Goal: Transaction & Acquisition: Purchase product/service

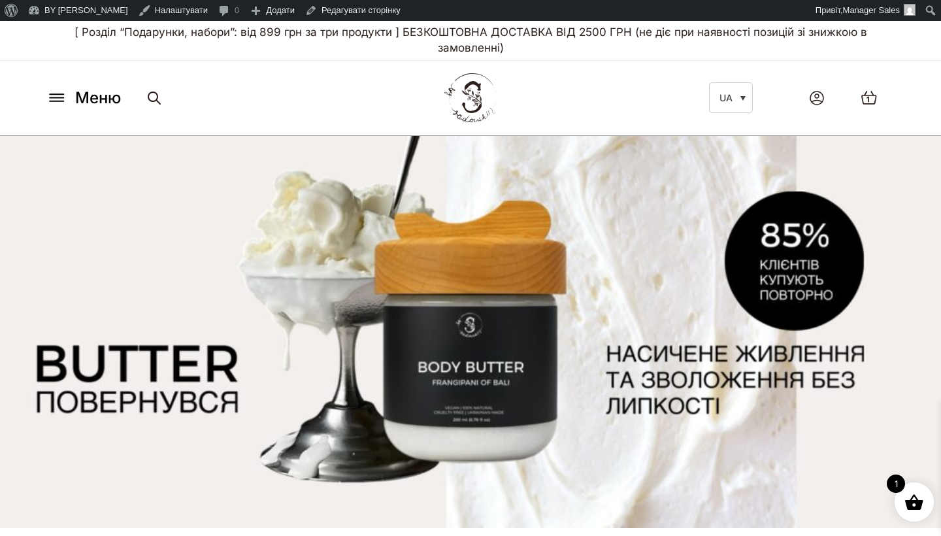
click at [86, 103] on span "Меню" at bounding box center [98, 98] width 46 height 24
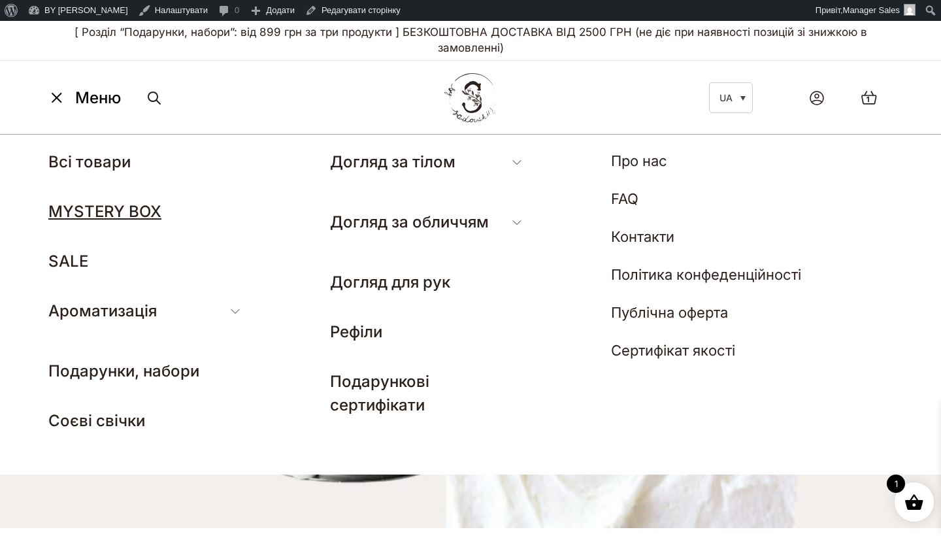
click at [88, 218] on link "MYSTERY BOX" at bounding box center [104, 211] width 113 height 19
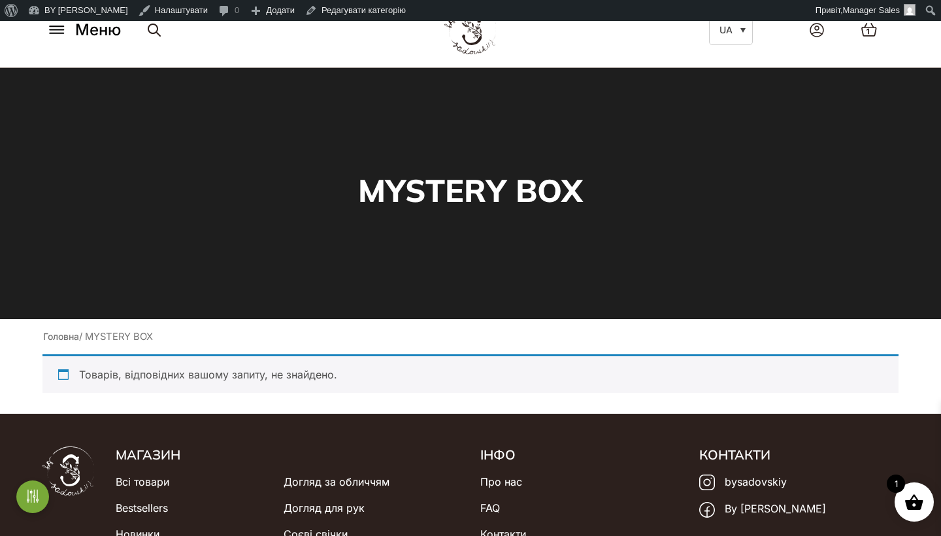
scroll to position [83, 0]
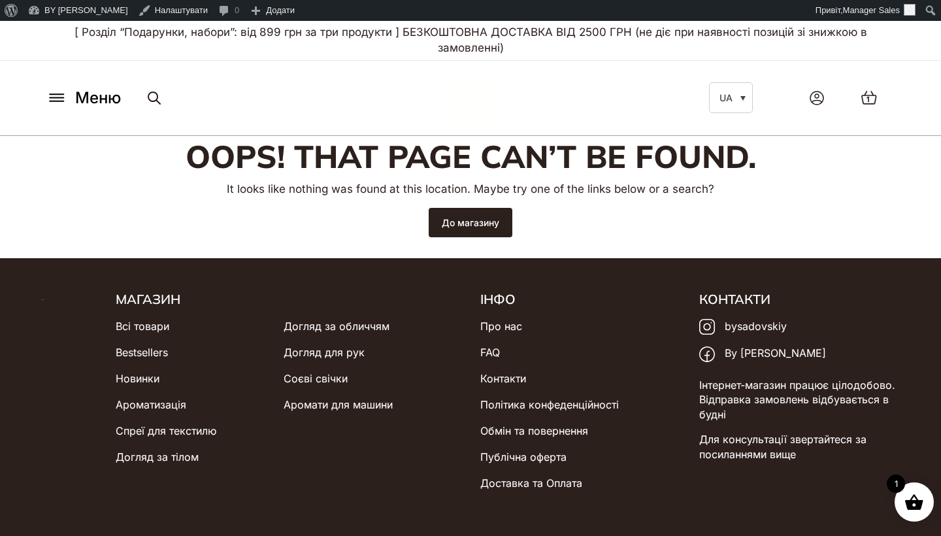
scroll to position [31, 0]
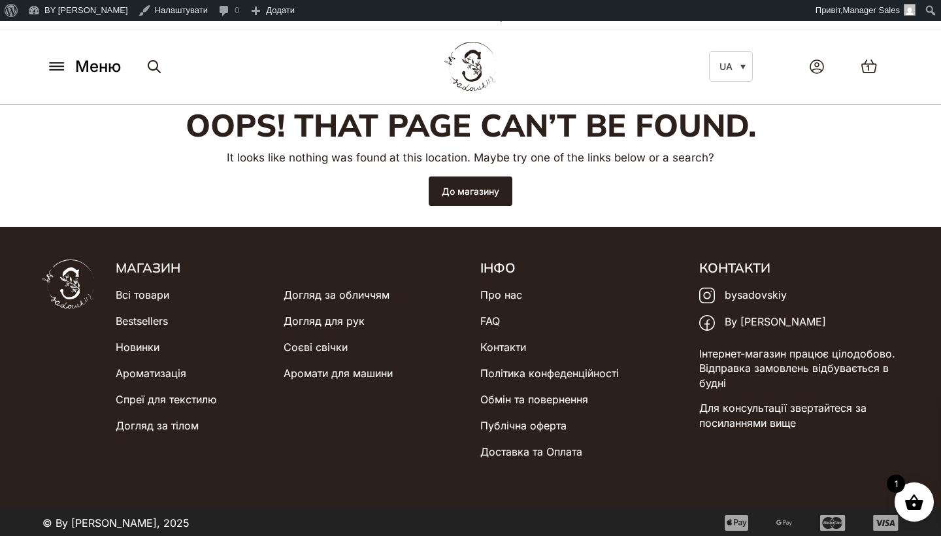
click at [111, 77] on button "Меню" at bounding box center [83, 66] width 82 height 25
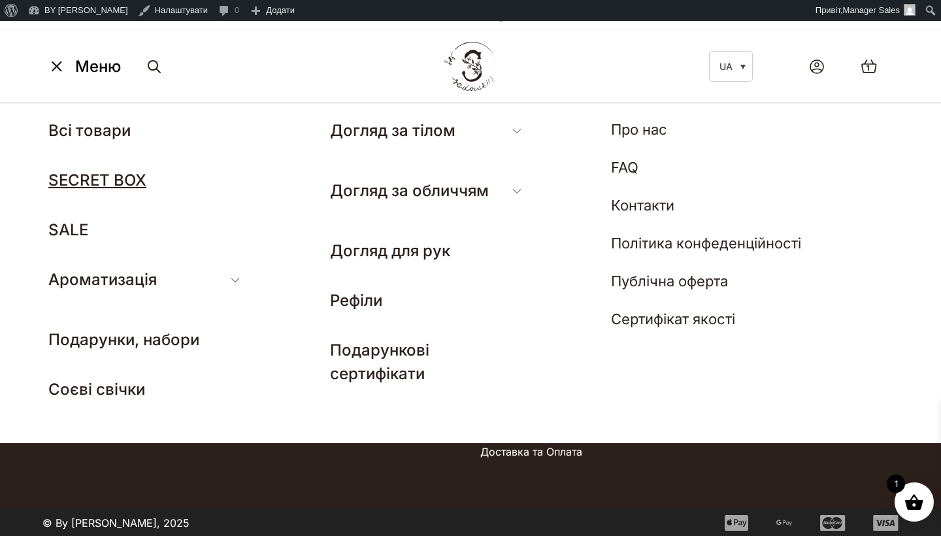
click at [104, 171] on link "SECRET BOX" at bounding box center [97, 180] width 98 height 19
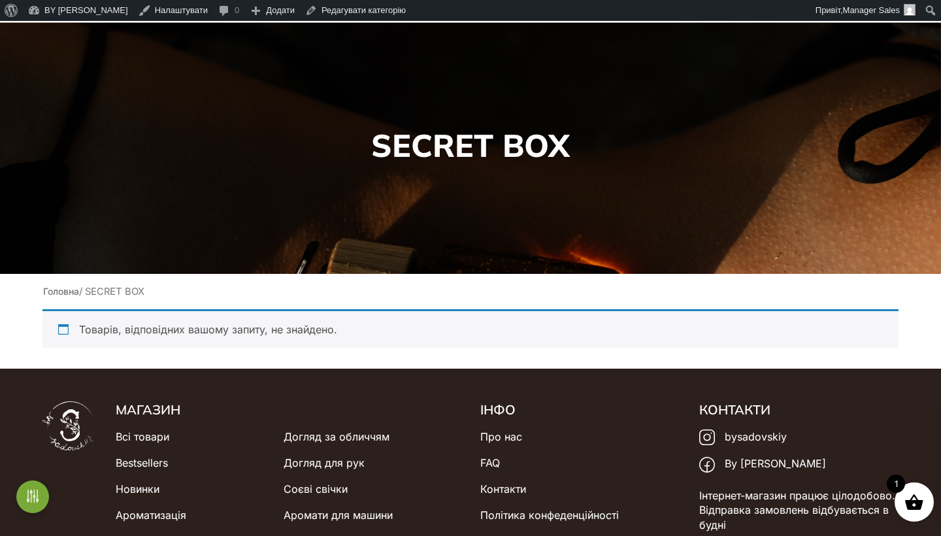
scroll to position [115, 0]
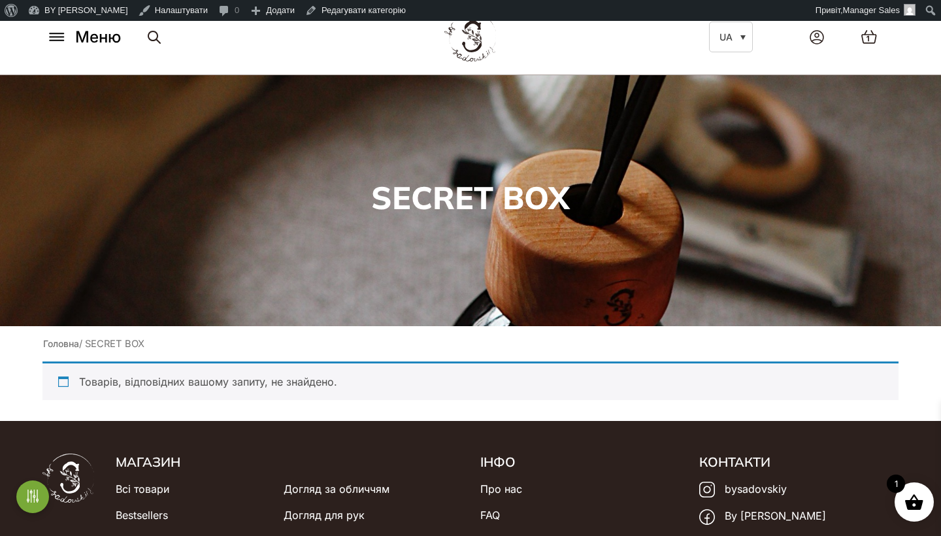
click at [707, 2] on div "Про WordPress Про WordPress Брати участь WordPress.org Документація Вивчати Wor…" at bounding box center [470, 10] width 941 height 21
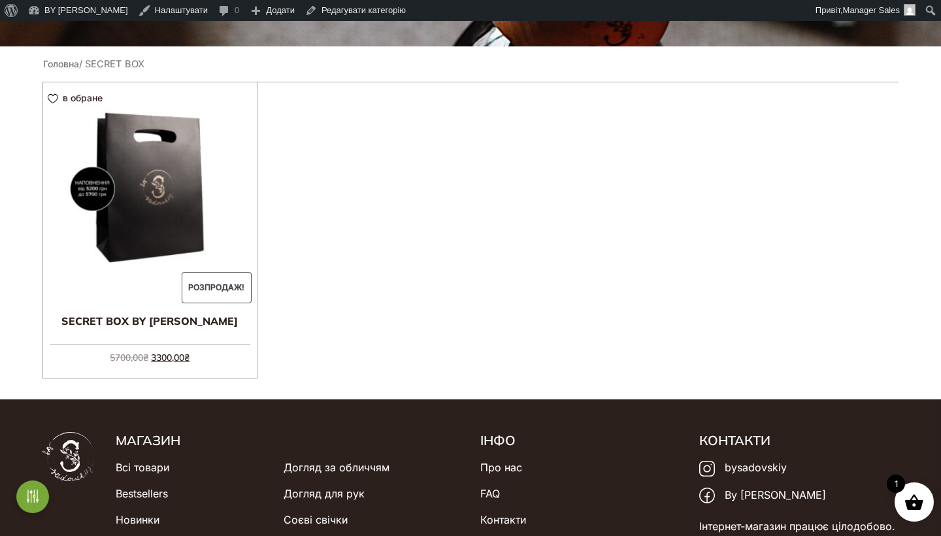
scroll to position [342, 0]
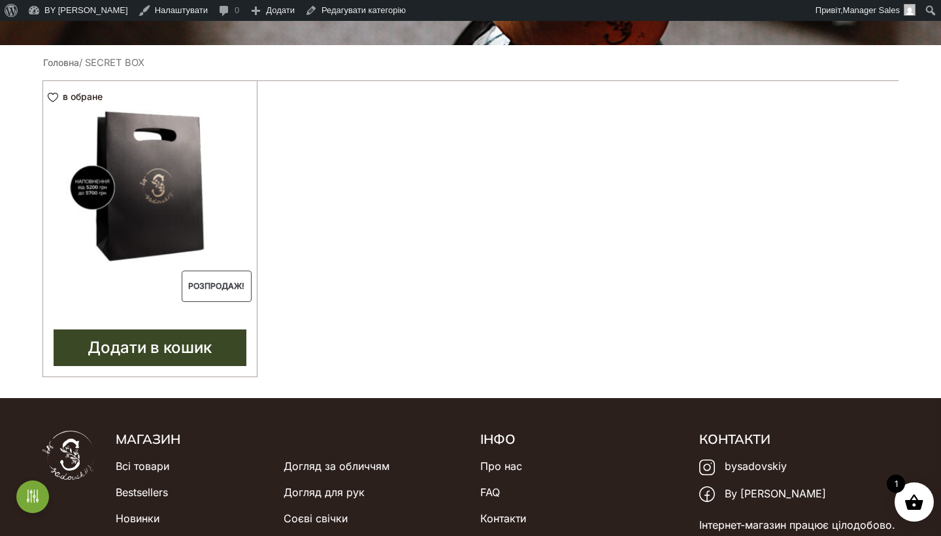
click at [139, 182] on img at bounding box center [150, 188] width 214 height 214
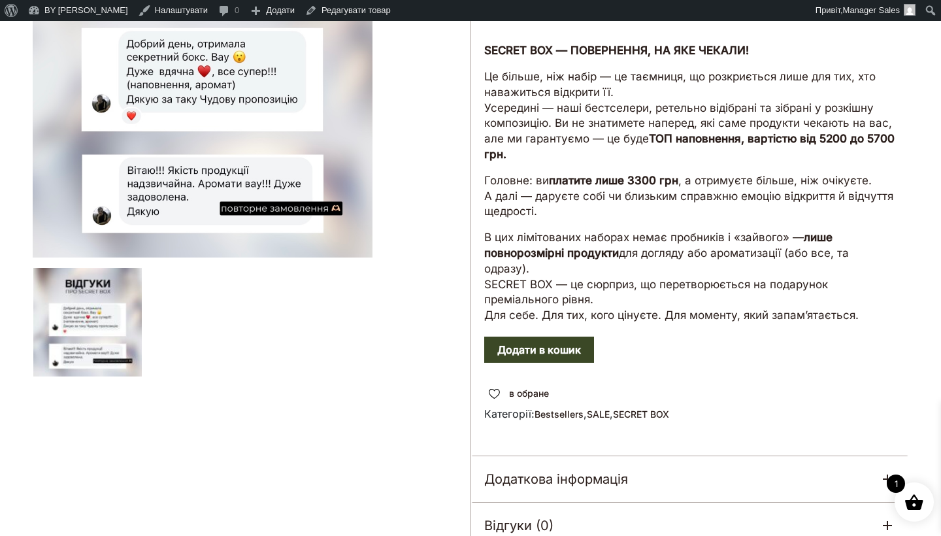
scroll to position [250, 0]
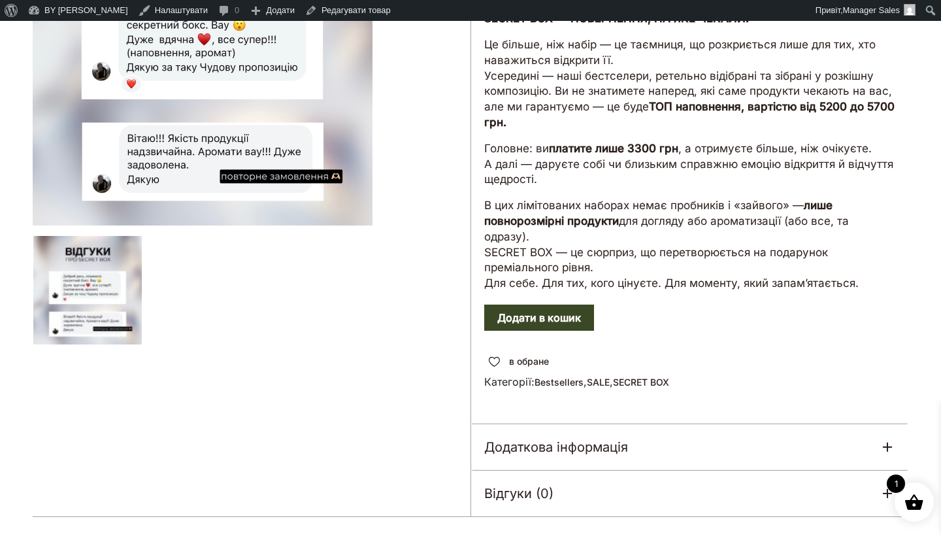
click at [576, 312] on button "Додати в кошик" at bounding box center [539, 318] width 110 height 26
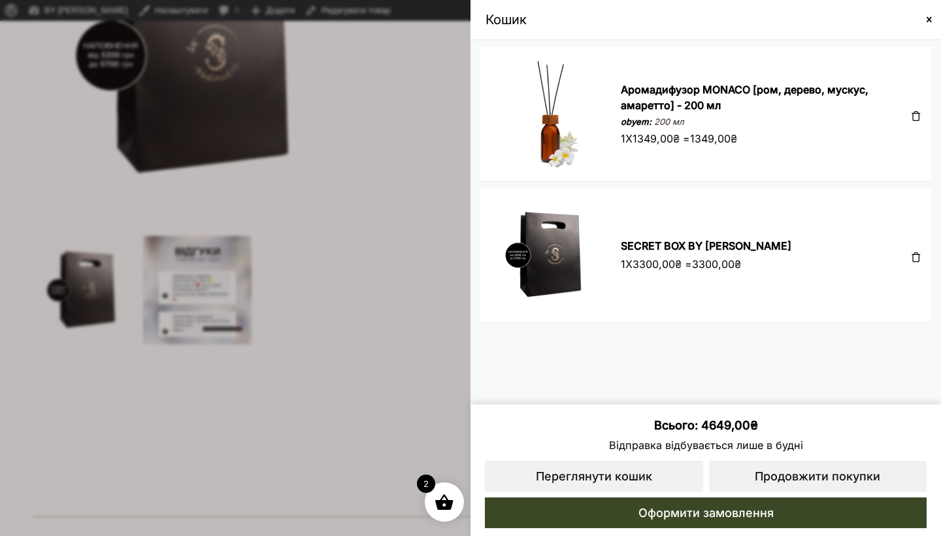
click at [915, 119] on span at bounding box center [916, 115] width 10 height 10
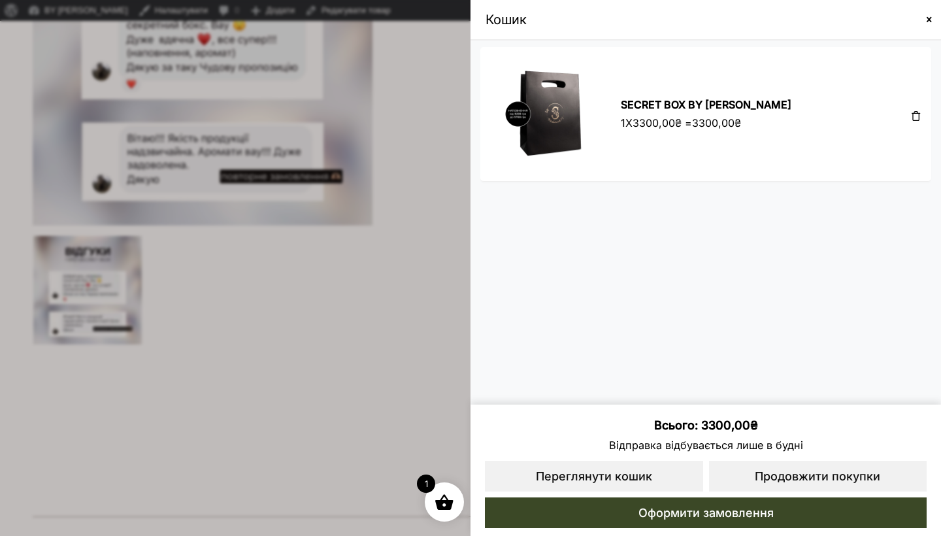
click at [452, 240] on span at bounding box center [470, 268] width 941 height 536
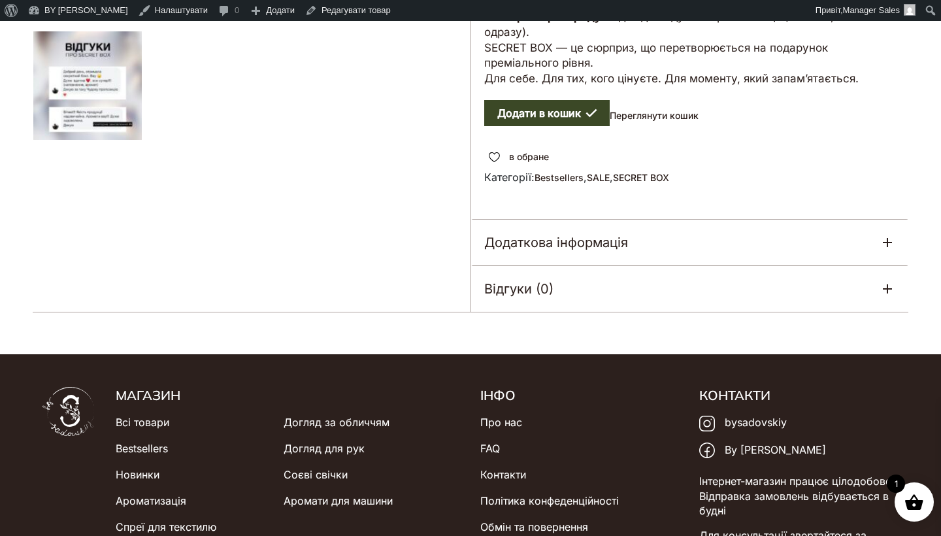
scroll to position [471, 0]
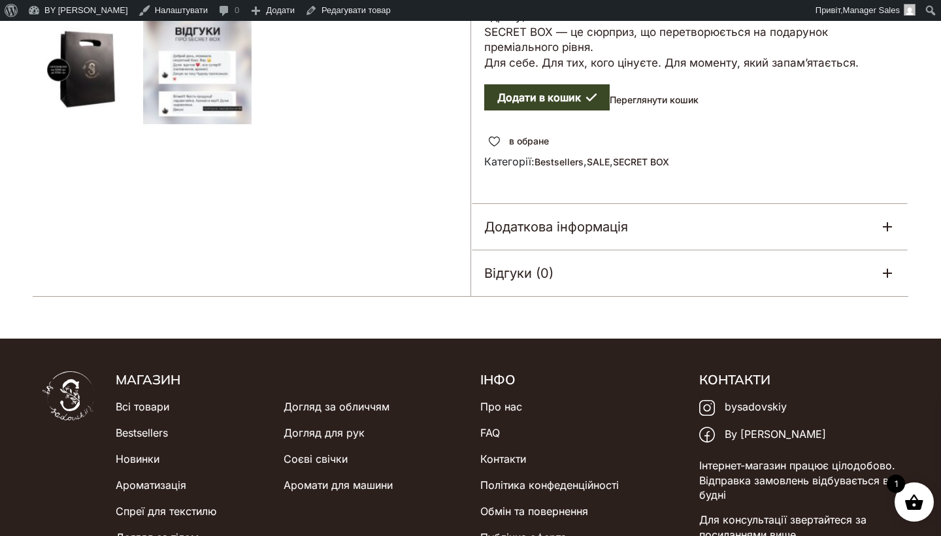
click at [593, 217] on h5 "Додаткова інформація" at bounding box center [556, 227] width 144 height 20
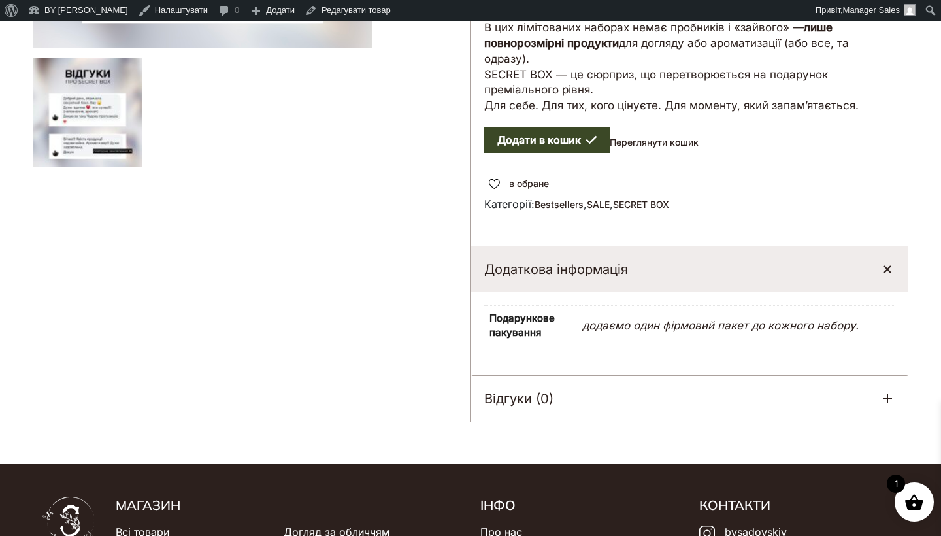
scroll to position [425, 0]
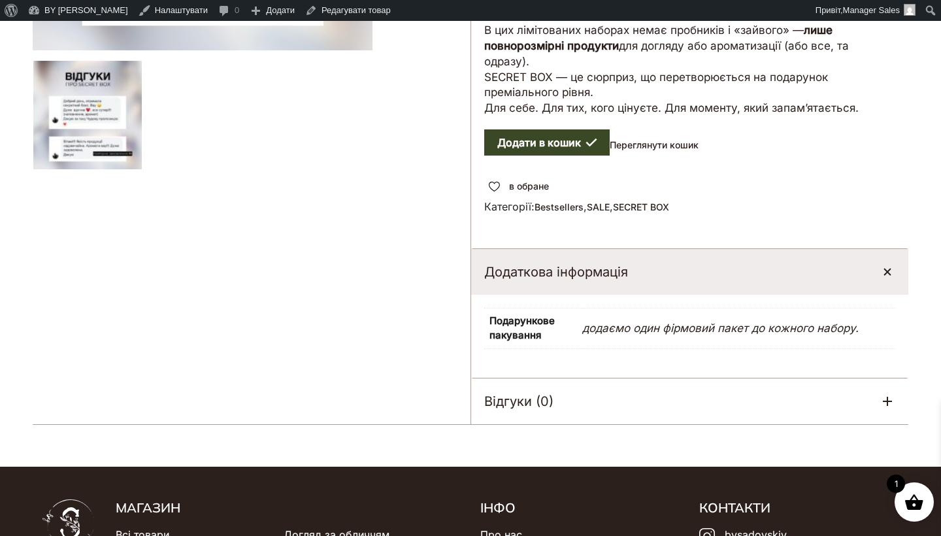
click at [616, 262] on h5 "Додаткова інформація" at bounding box center [556, 272] width 144 height 20
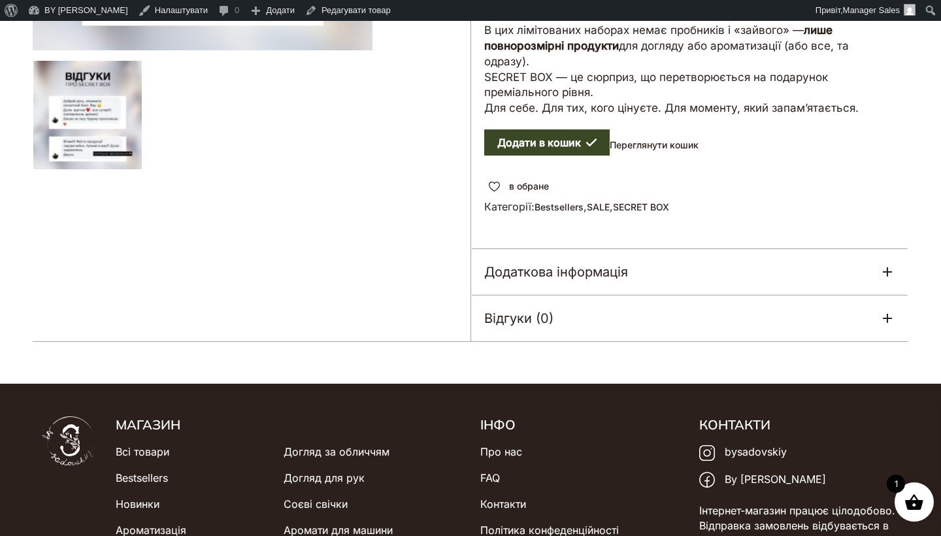
click at [542, 308] on h5 "Відгуки (0)" at bounding box center [518, 318] width 69 height 20
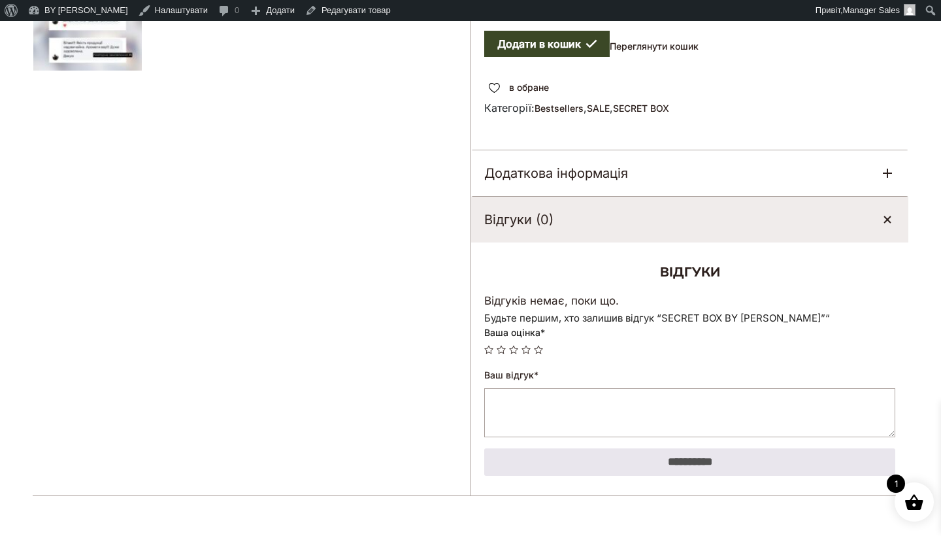
scroll to position [531, 0]
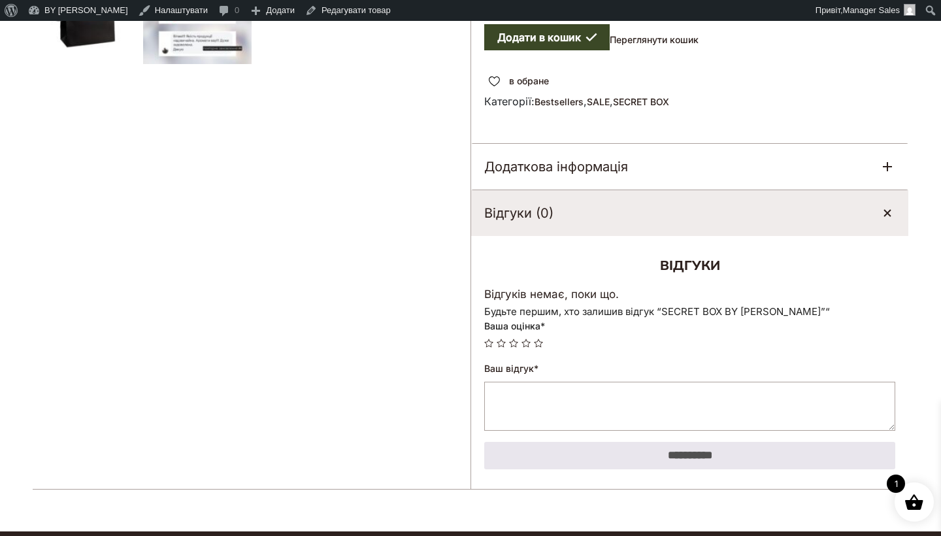
click at [522, 394] on textarea "Ваш відгук *" at bounding box center [689, 406] width 411 height 49
click at [541, 339] on link "5" at bounding box center [538, 343] width 9 height 9
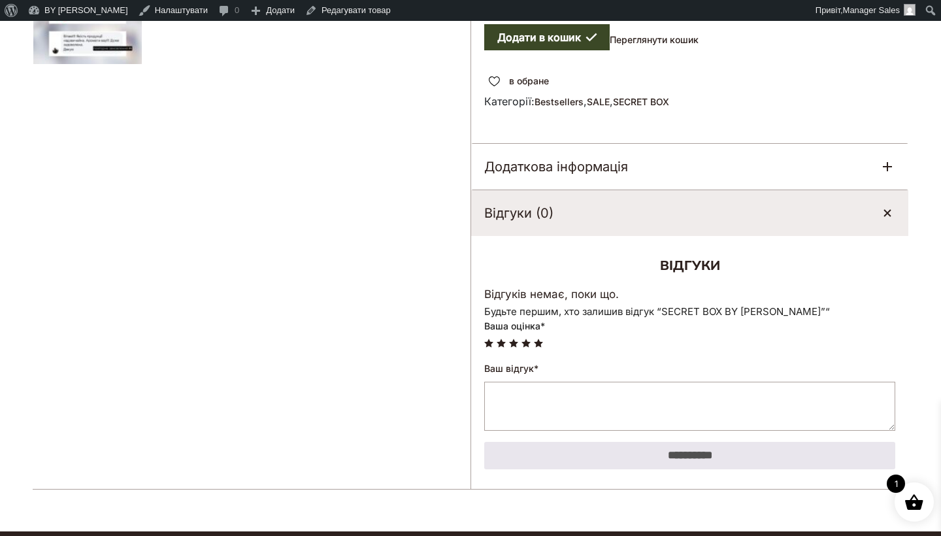
scroll to position [576, 0]
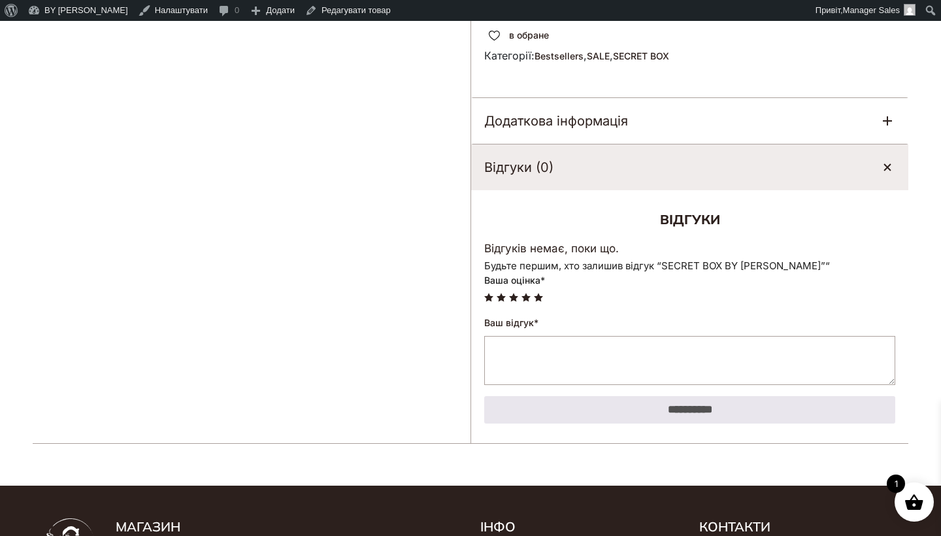
click at [542, 349] on textarea "Ваш відгук *" at bounding box center [689, 360] width 411 height 49
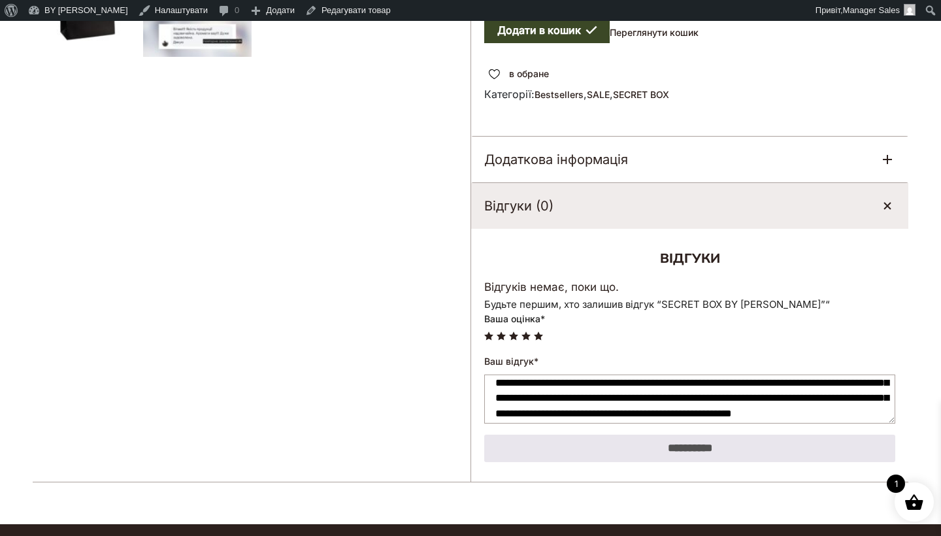
scroll to position [540, 0]
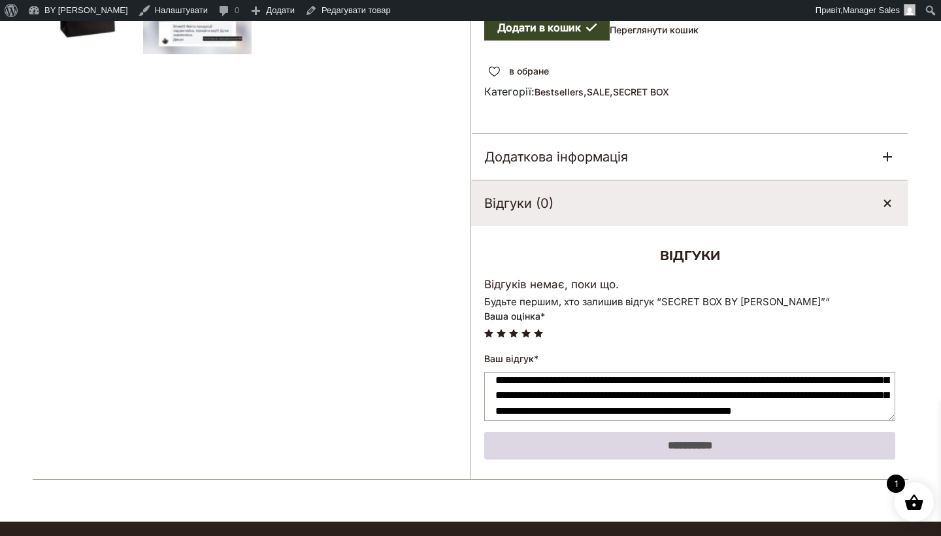
type textarea "**********"
click at [681, 432] on input "**********" at bounding box center [689, 445] width 411 height 27
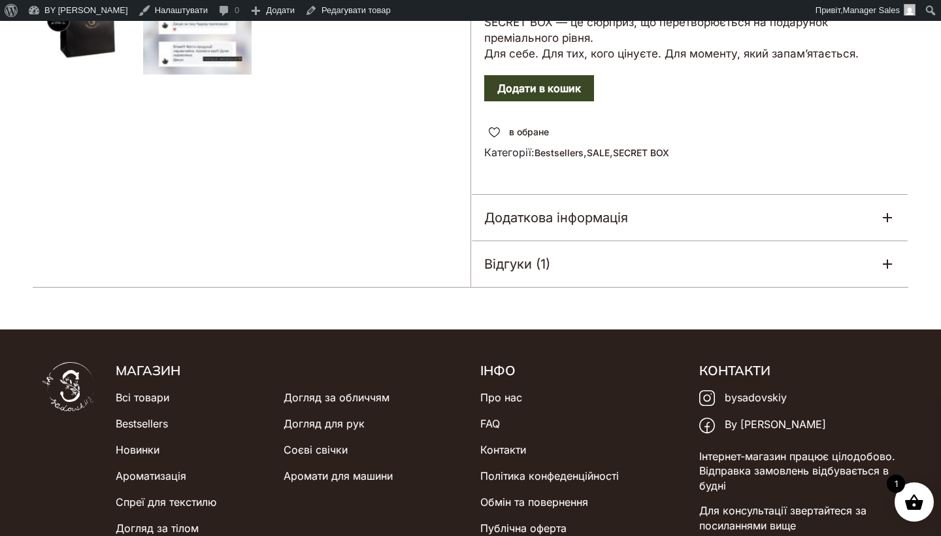
scroll to position [501, 0]
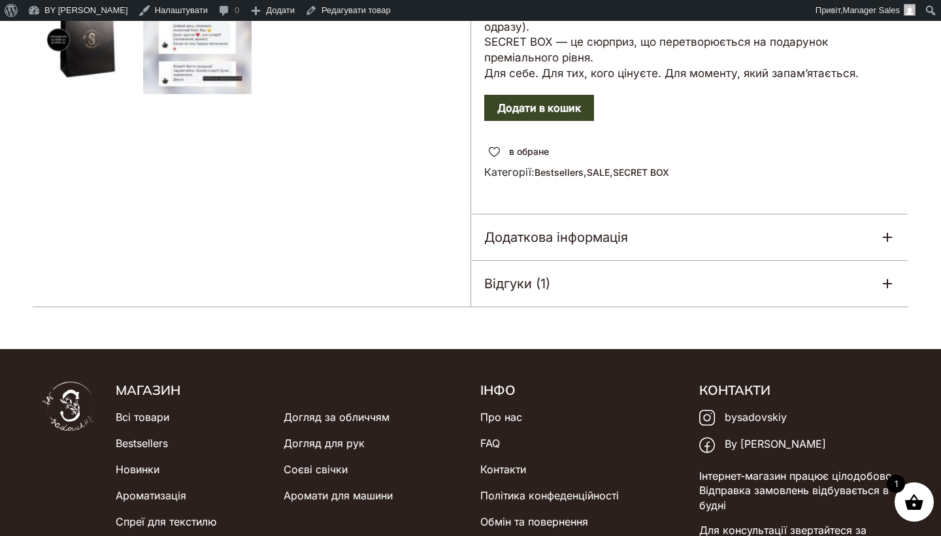
click at [638, 282] on div "Відгуки (1)" at bounding box center [689, 284] width 437 height 46
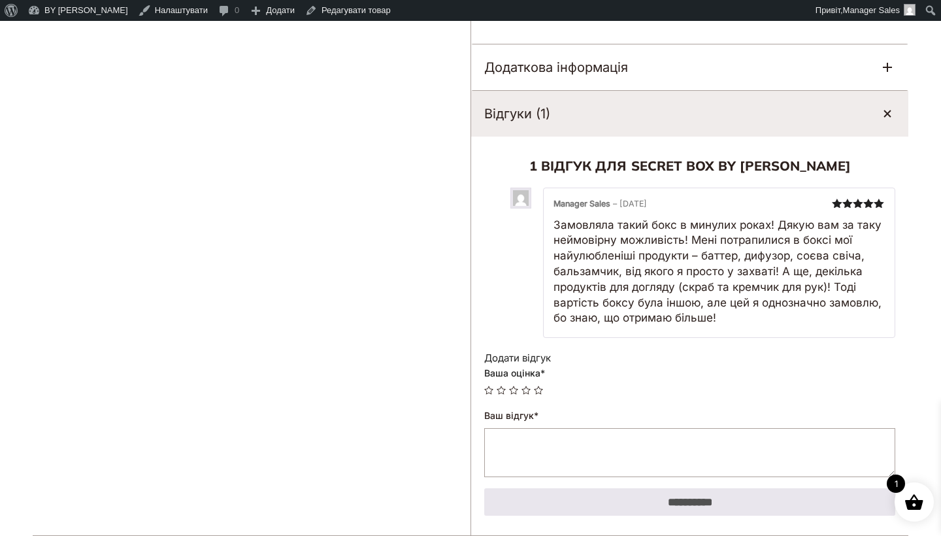
scroll to position [676, 0]
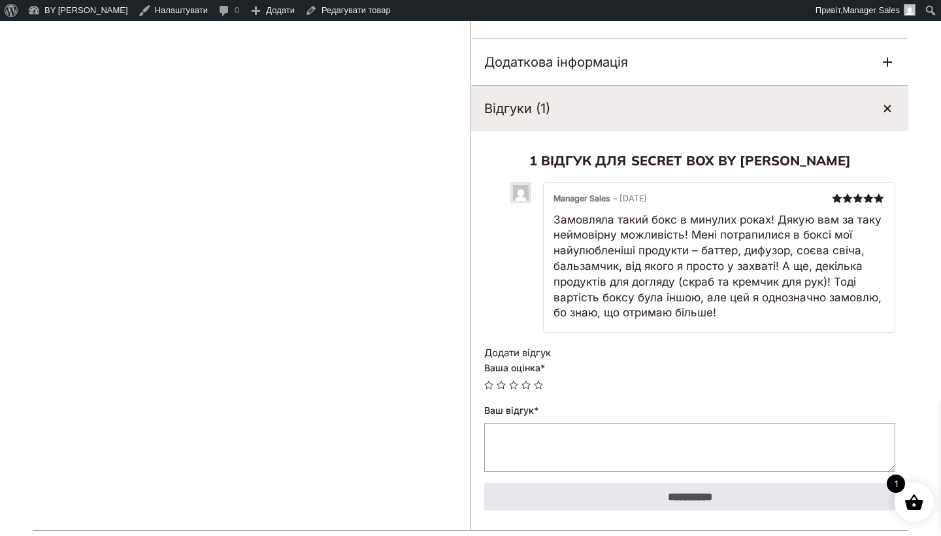
click at [576, 193] on strong "Manager Sales" at bounding box center [582, 198] width 57 height 10
click at [896, 102] on div "Відгуки (1)" at bounding box center [689, 109] width 437 height 46
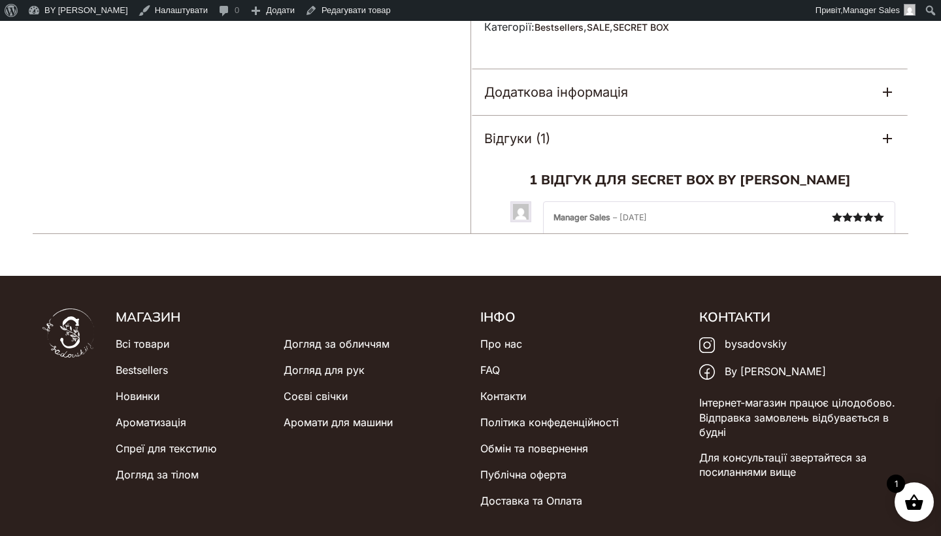
scroll to position [614, 0]
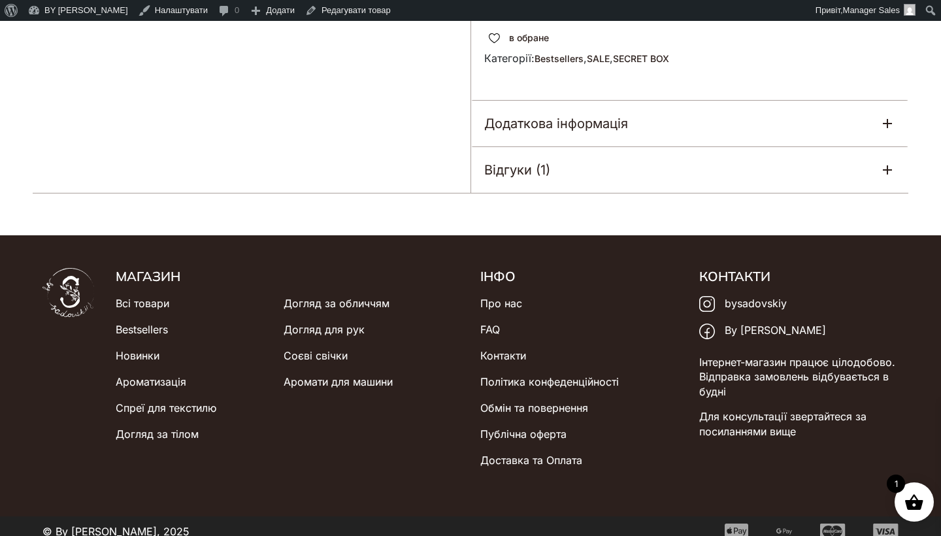
click at [569, 171] on div "Відгуки (1)" at bounding box center [689, 170] width 437 height 46
click at [520, 160] on h5 "Відгуки (2)" at bounding box center [518, 170] width 69 height 20
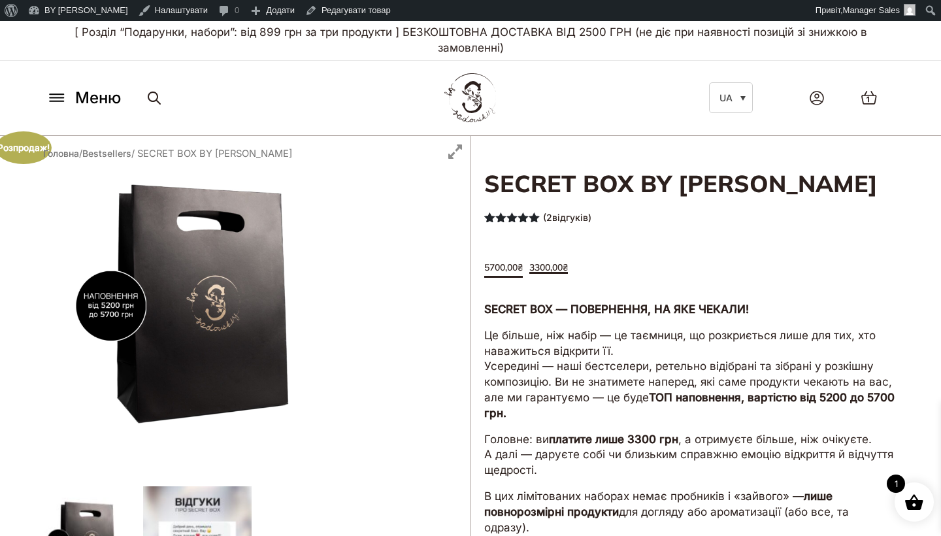
click at [102, 98] on span "Меню" at bounding box center [98, 98] width 46 height 24
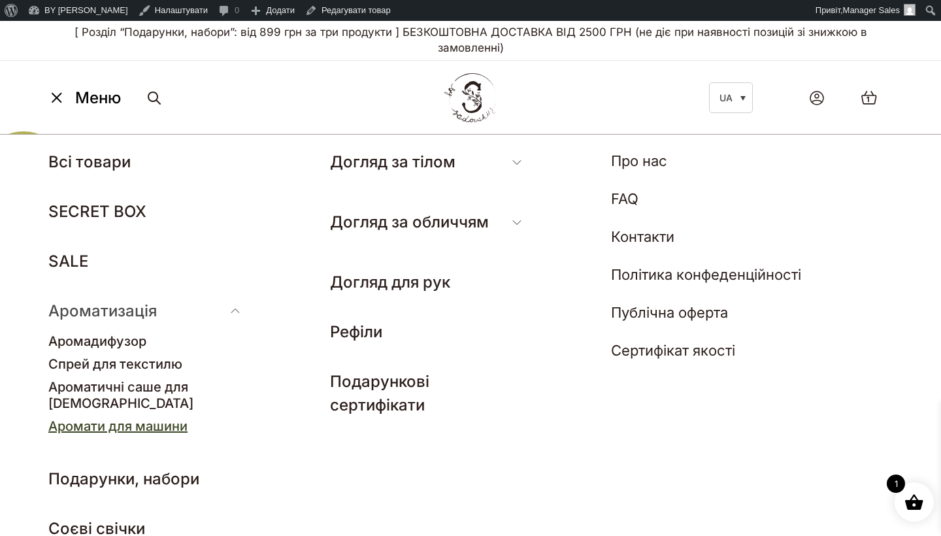
click at [100, 418] on link "Аромати для машини" at bounding box center [117, 426] width 139 height 16
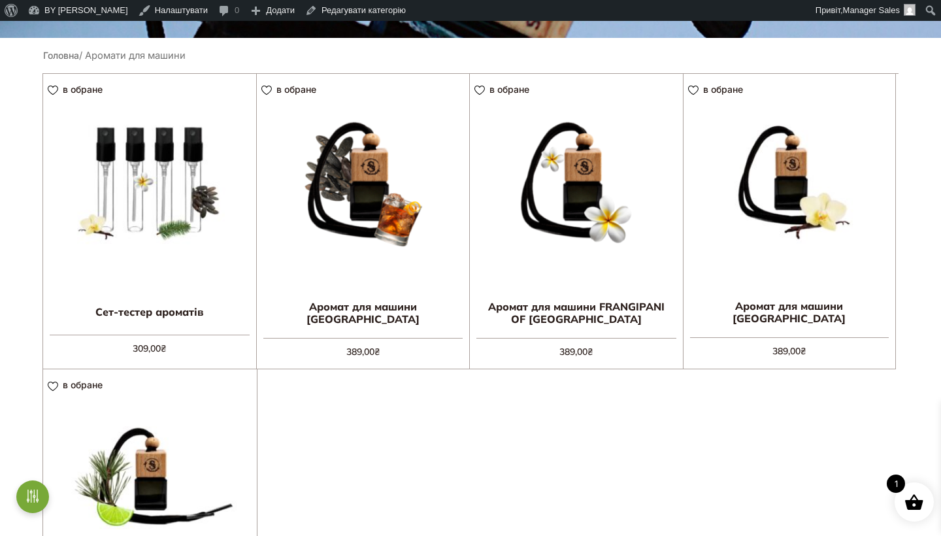
scroll to position [354, 0]
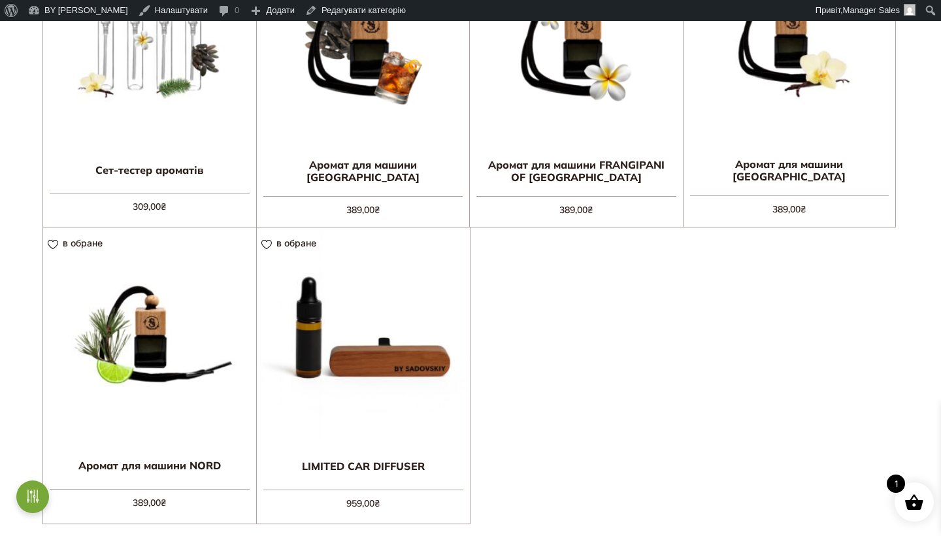
scroll to position [503, 0]
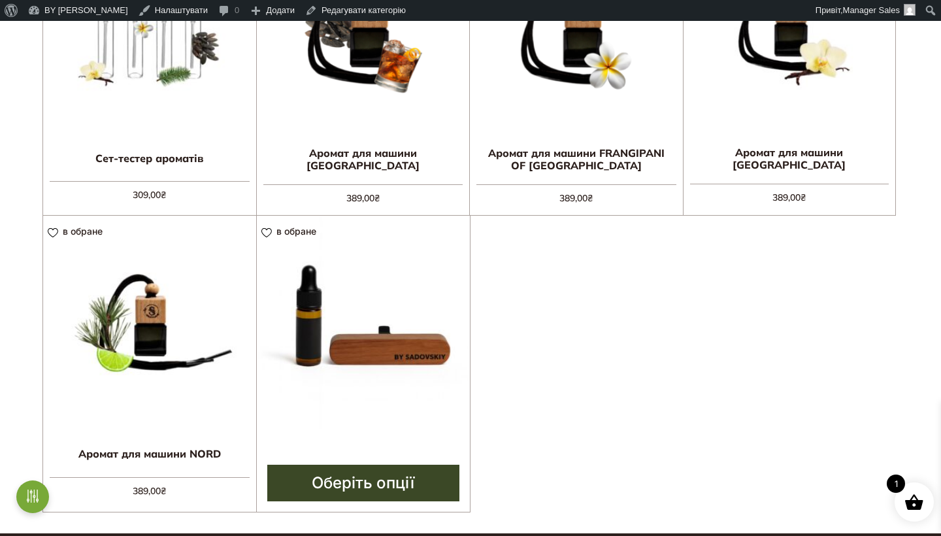
click at [422, 344] on img at bounding box center [364, 323] width 214 height 214
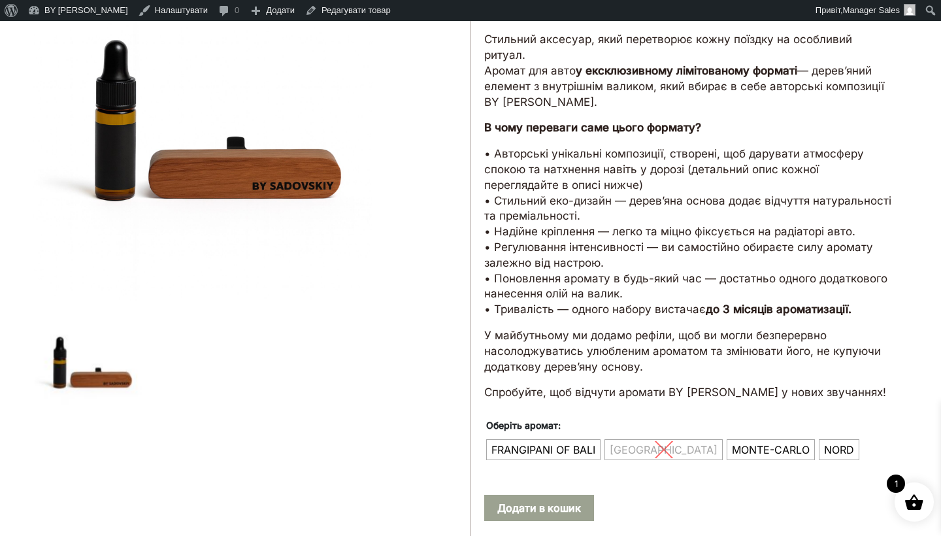
scroll to position [182, 0]
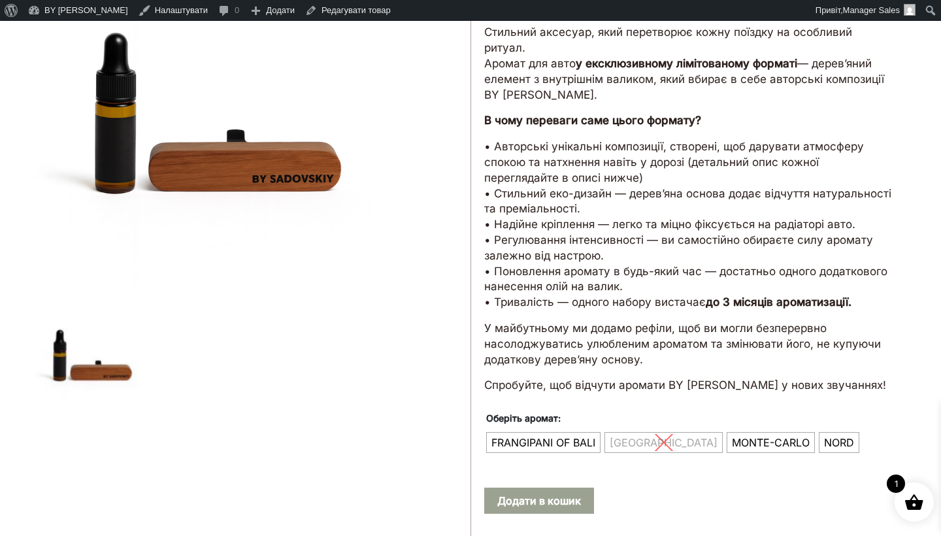
click at [637, 430] on ul "FRANGIPANI OF BALI MONACO MONTE-CARLO NORD" at bounding box center [671, 442] width 374 height 25
click at [552, 432] on span "FRANGIPANI OF BALI" at bounding box center [543, 442] width 110 height 21
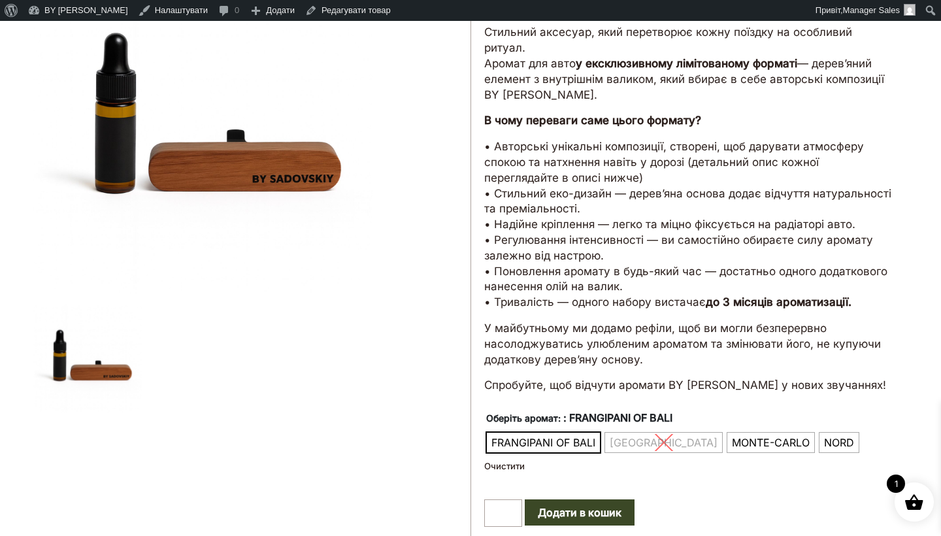
click at [632, 430] on ul "FRANGIPANI OF BALI MONACO MONTE-CARLO NORD" at bounding box center [671, 442] width 374 height 25
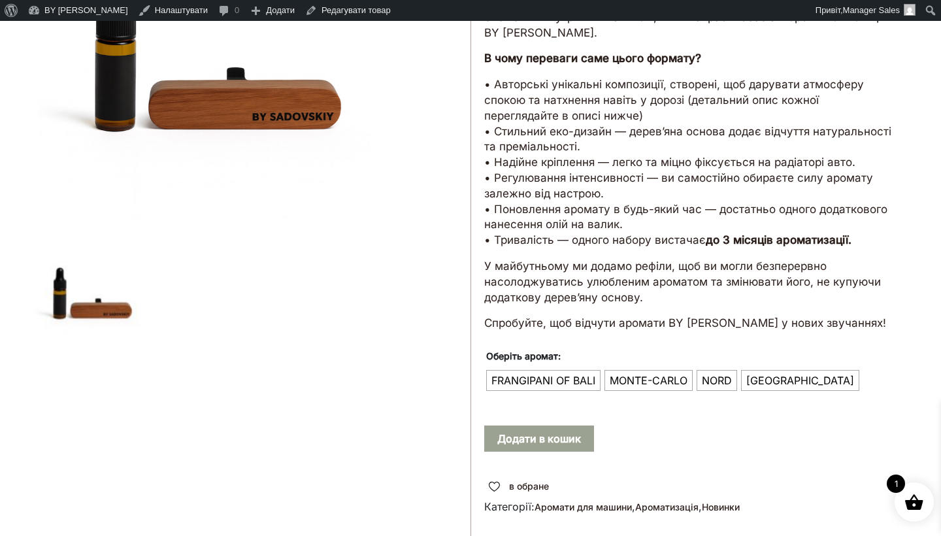
scroll to position [326, 0]
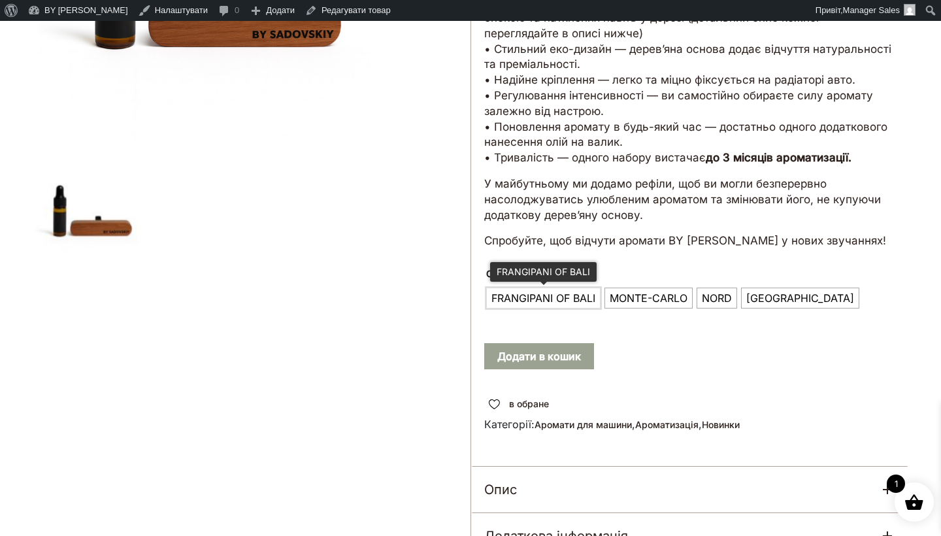
click at [552, 288] on span "FRANGIPANI OF BALI" at bounding box center [543, 298] width 110 height 21
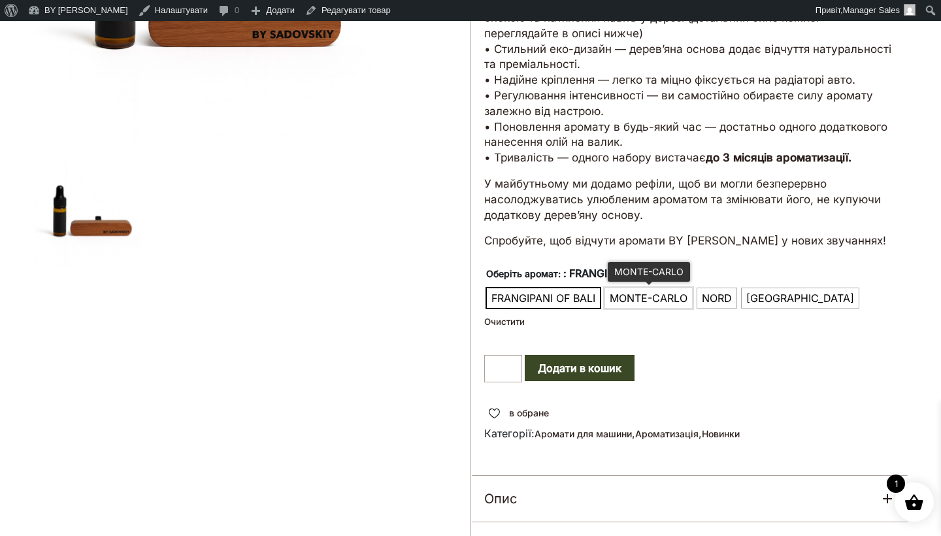
click at [650, 288] on span "MONTE-CARLO" at bounding box center [648, 298] width 84 height 21
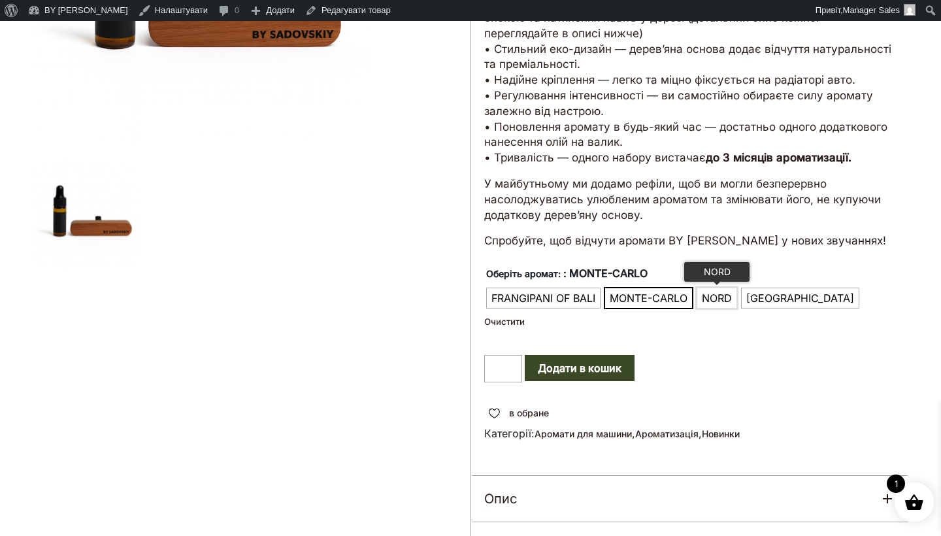
click at [725, 288] on span "NORD" at bounding box center [717, 298] width 37 height 21
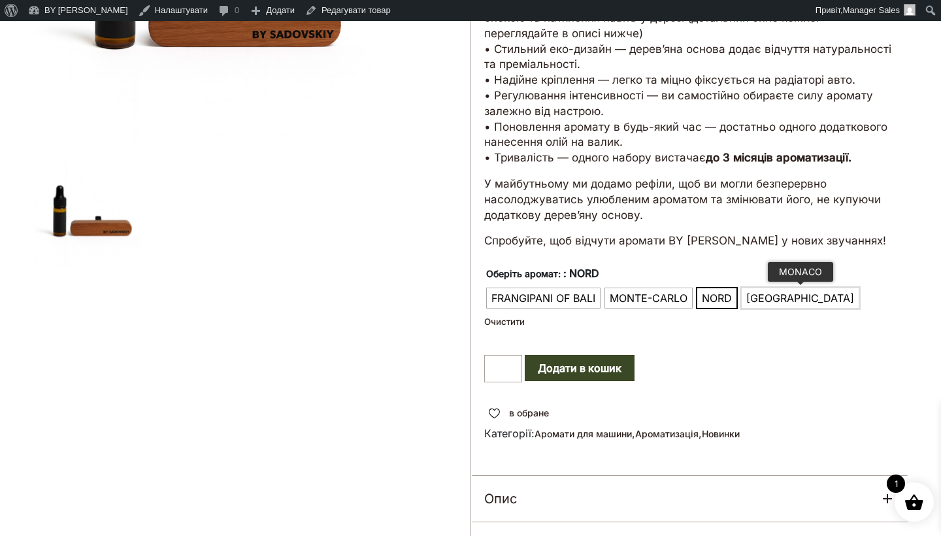
click at [778, 288] on span "[GEOGRAPHIC_DATA]" at bounding box center [800, 298] width 114 height 21
click at [601, 355] on button "Додати в кошик" at bounding box center [580, 368] width 110 height 26
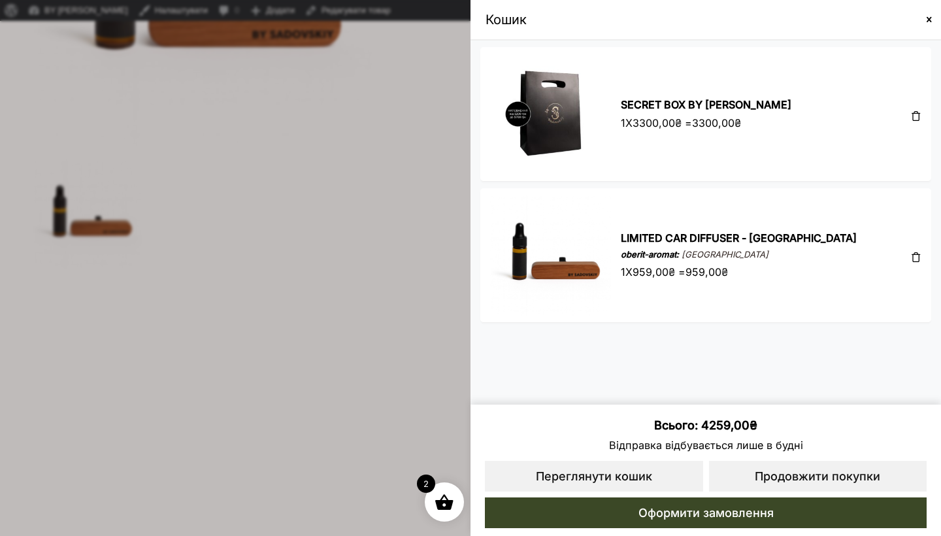
click at [932, 18] on span at bounding box center [929, 19] width 10 height 10
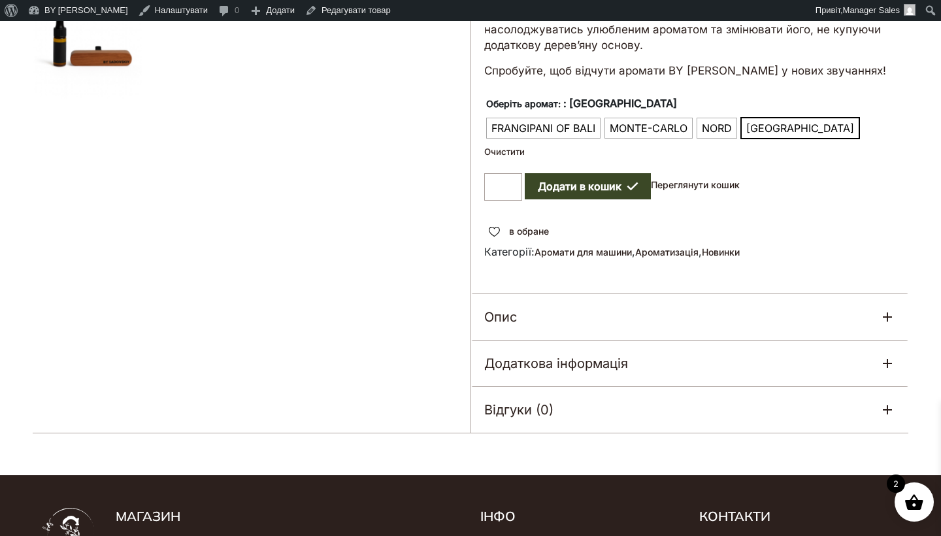
scroll to position [559, 0]
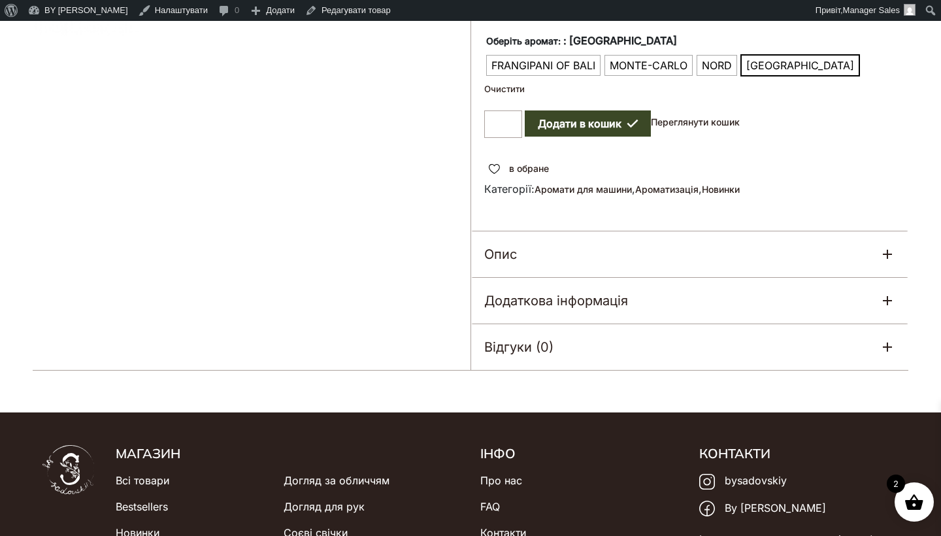
click at [535, 231] on div "Опис" at bounding box center [689, 254] width 437 height 46
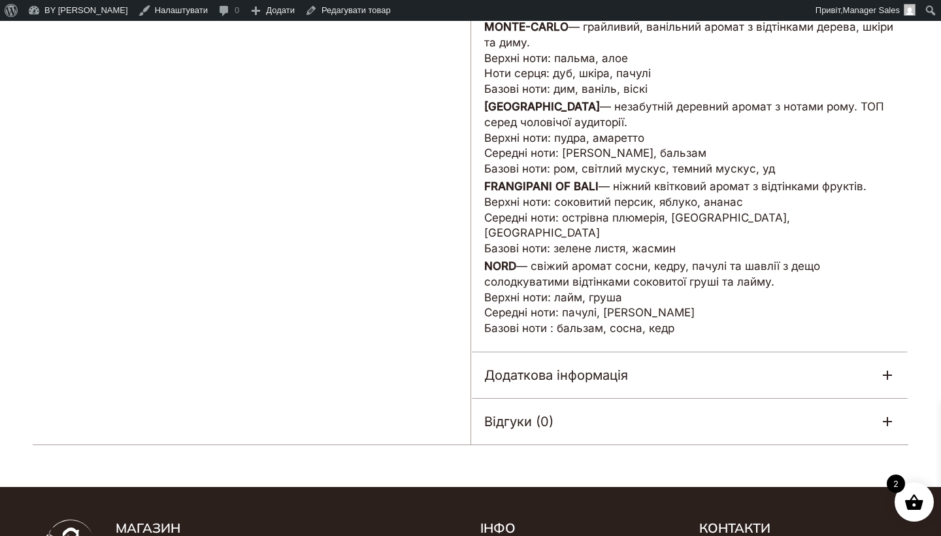
scroll to position [1241, 0]
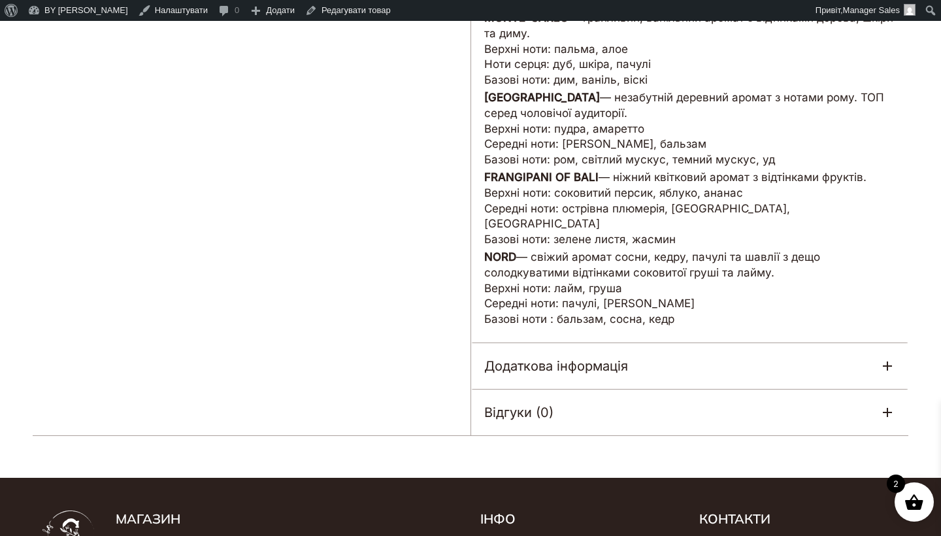
click at [540, 356] on h5 "Додаткова інформація" at bounding box center [556, 366] width 144 height 20
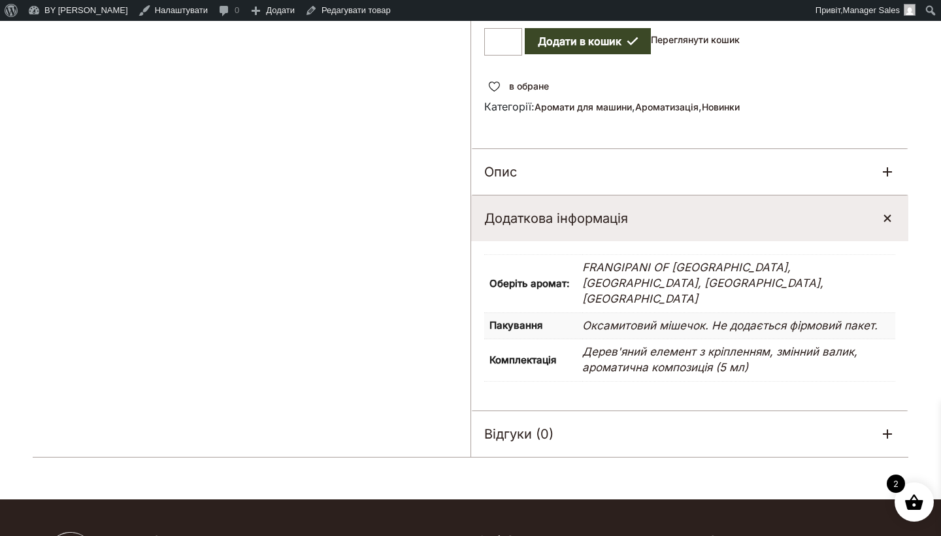
scroll to position [640, 0]
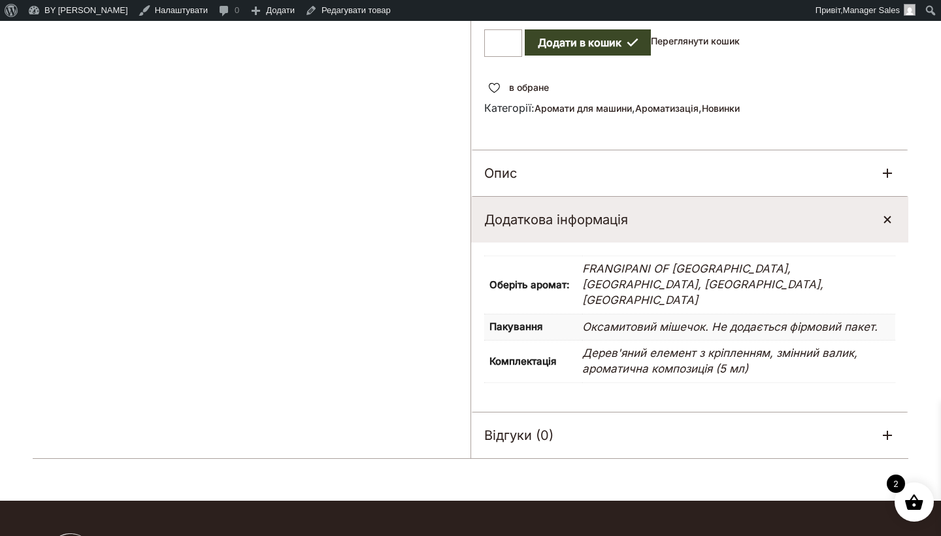
click at [622, 154] on div "Опис" at bounding box center [689, 173] width 437 height 46
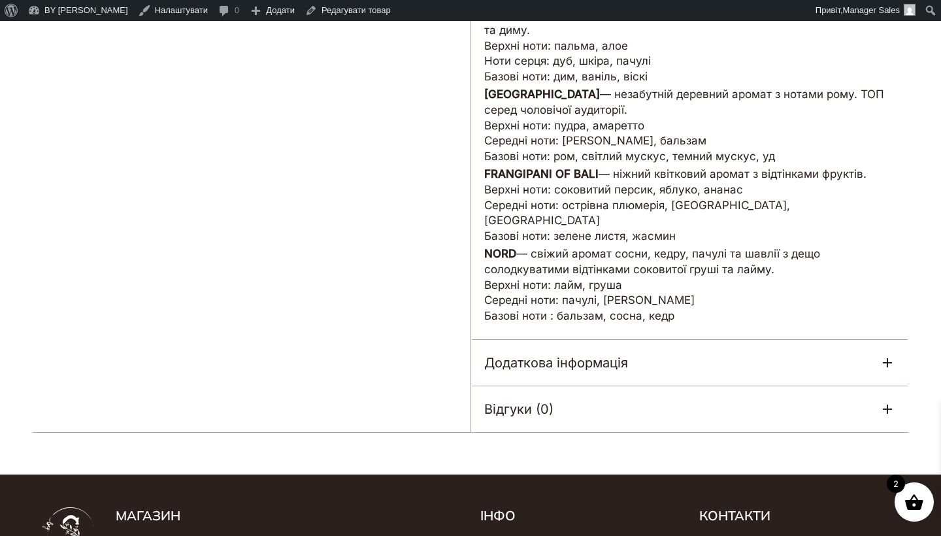
click at [582, 353] on h5 "Додаткова інформація" at bounding box center [556, 363] width 144 height 20
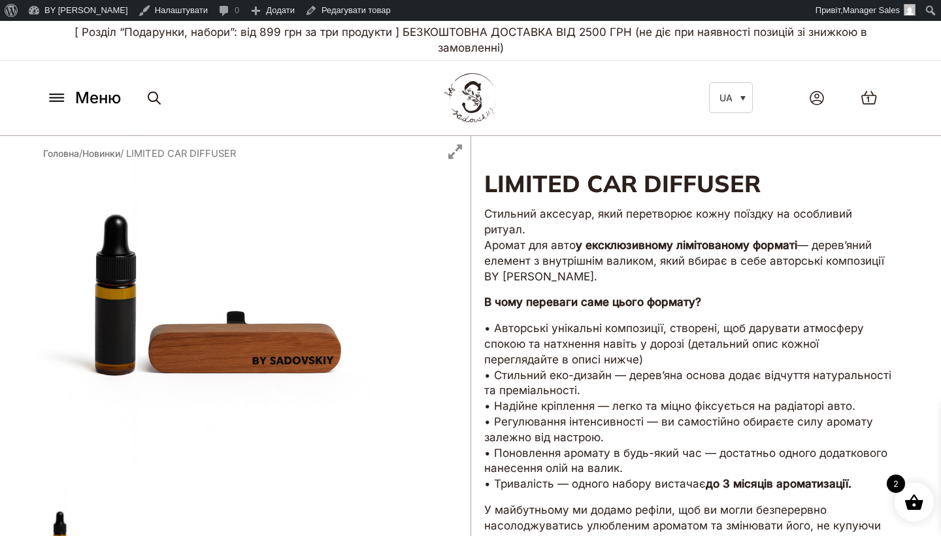
scroll to position [0, 0]
click at [481, 107] on img at bounding box center [470, 98] width 57 height 55
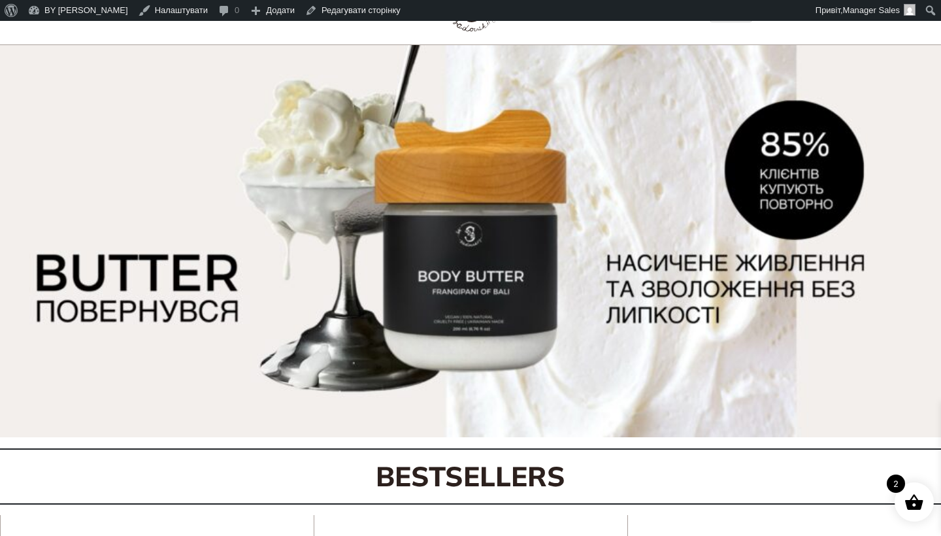
scroll to position [93, 0]
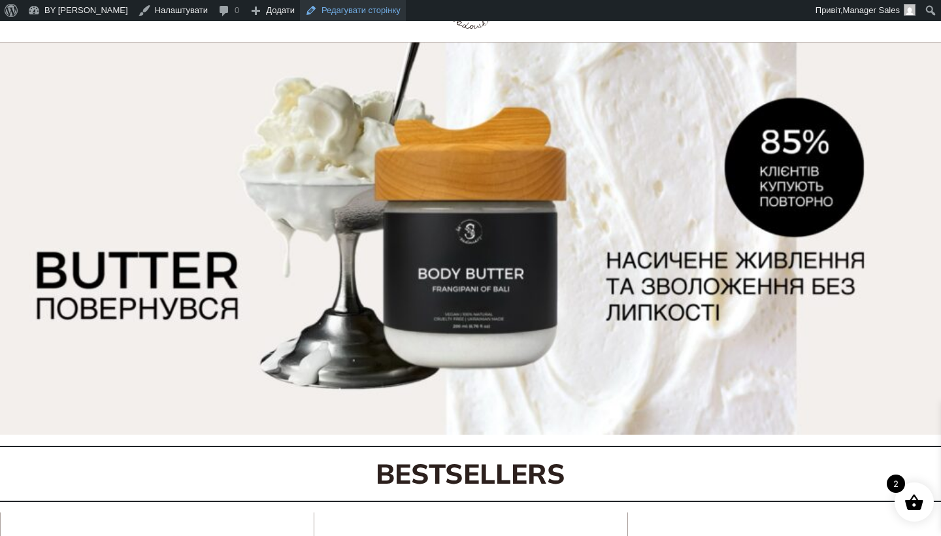
click at [329, 10] on link "Редагувати сторінку" at bounding box center [353, 10] width 106 height 21
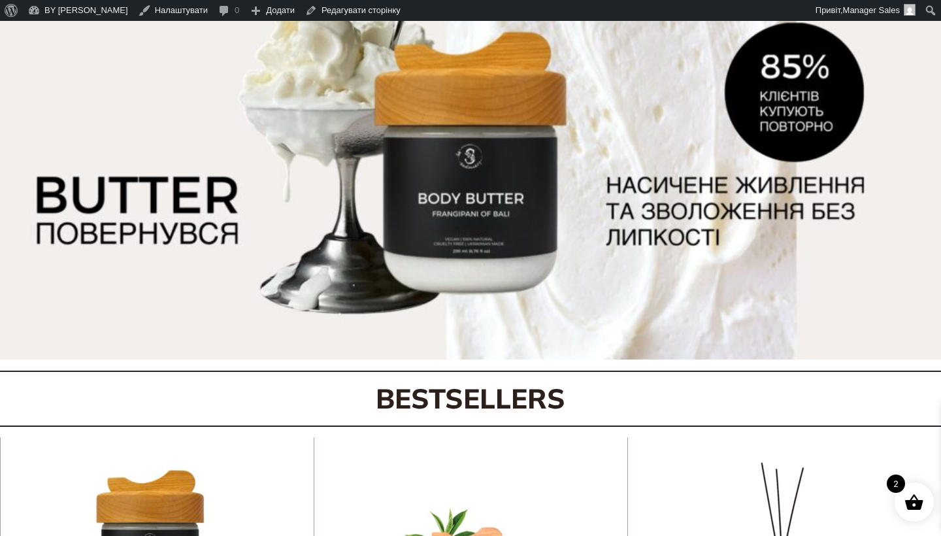
scroll to position [168, 0]
